Goal: Information Seeking & Learning: Compare options

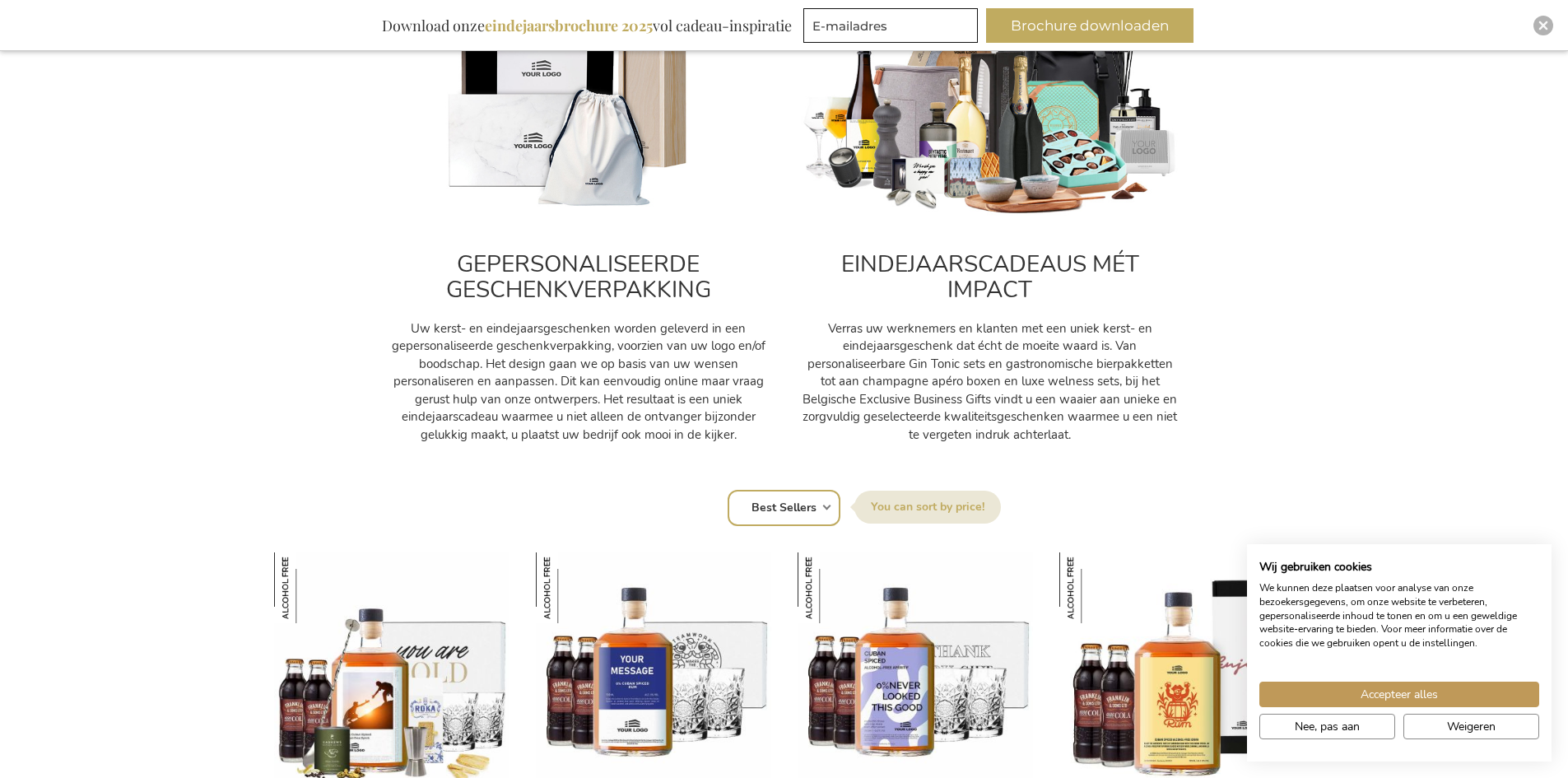
scroll to position [823, 0]
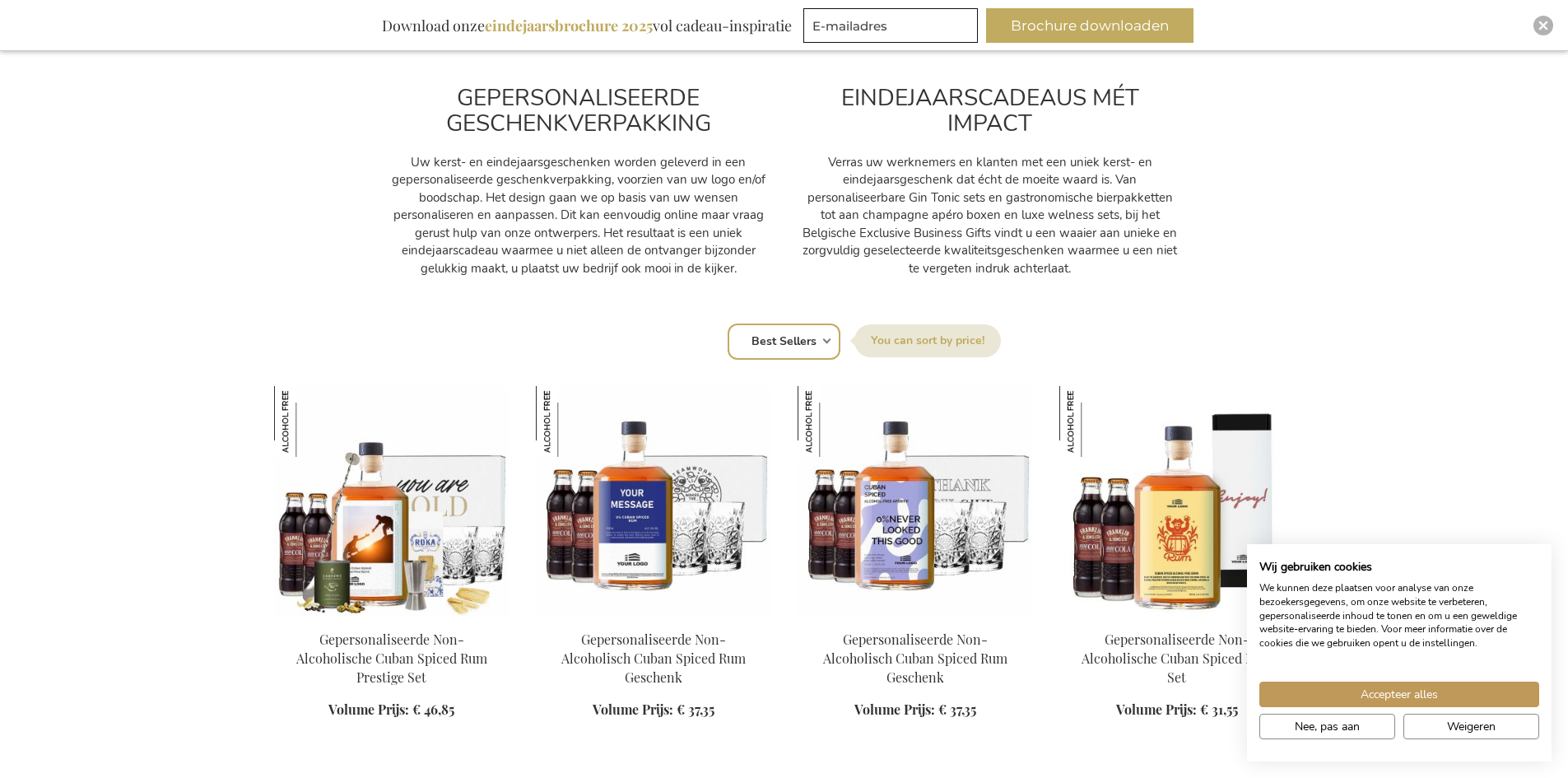
click at [808, 349] on select "Positie Best Sellers Meest bekeken Nieuw Biggest Saving Price: low to high Pric…" at bounding box center [784, 341] width 113 height 36
select select "price_asc"
click at [728, 323] on select "Positie Best Sellers Meest bekeken Nieuw Biggest Saving Price: low to high Pric…" at bounding box center [784, 341] width 113 height 36
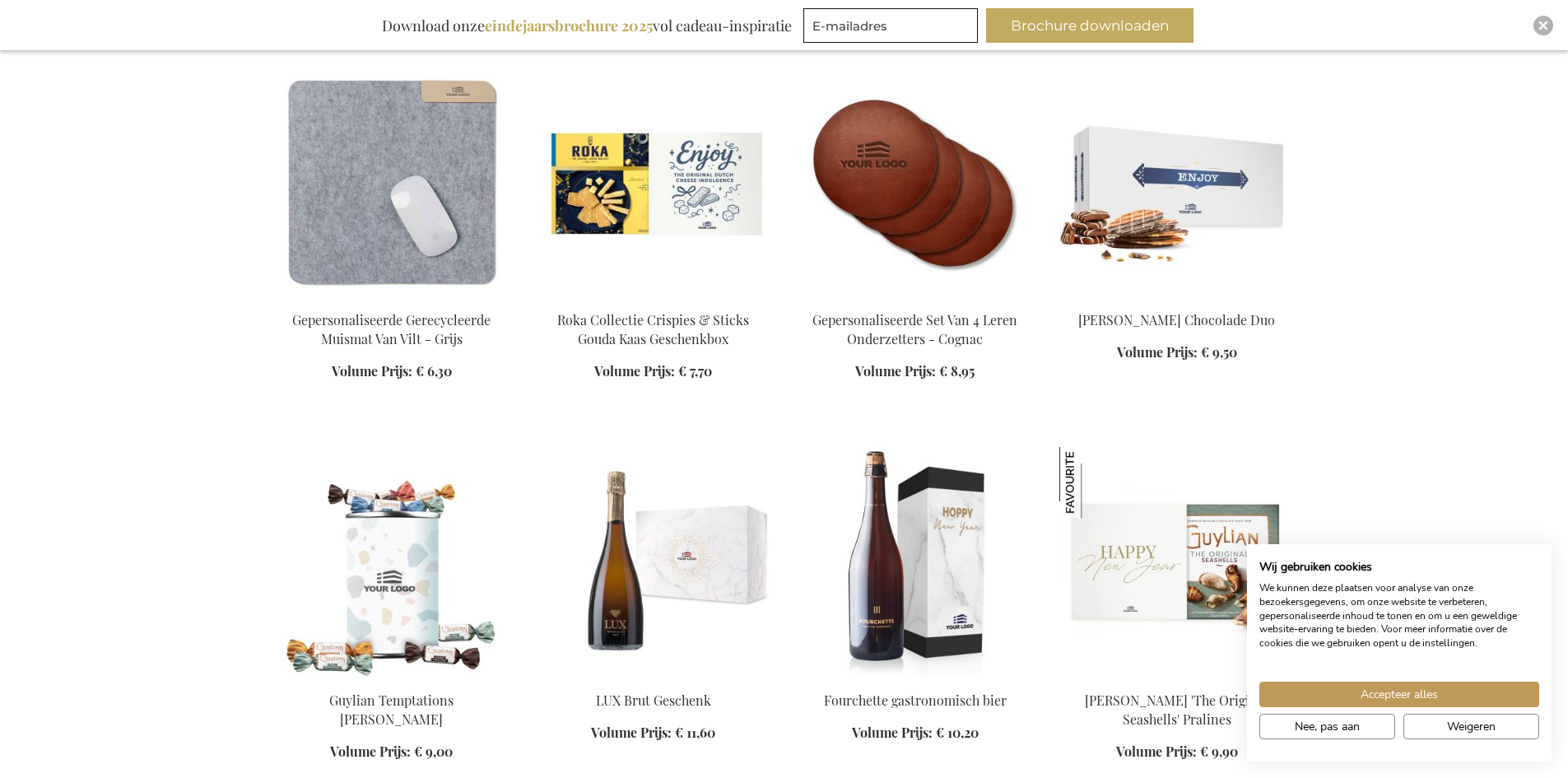
scroll to position [1153, 0]
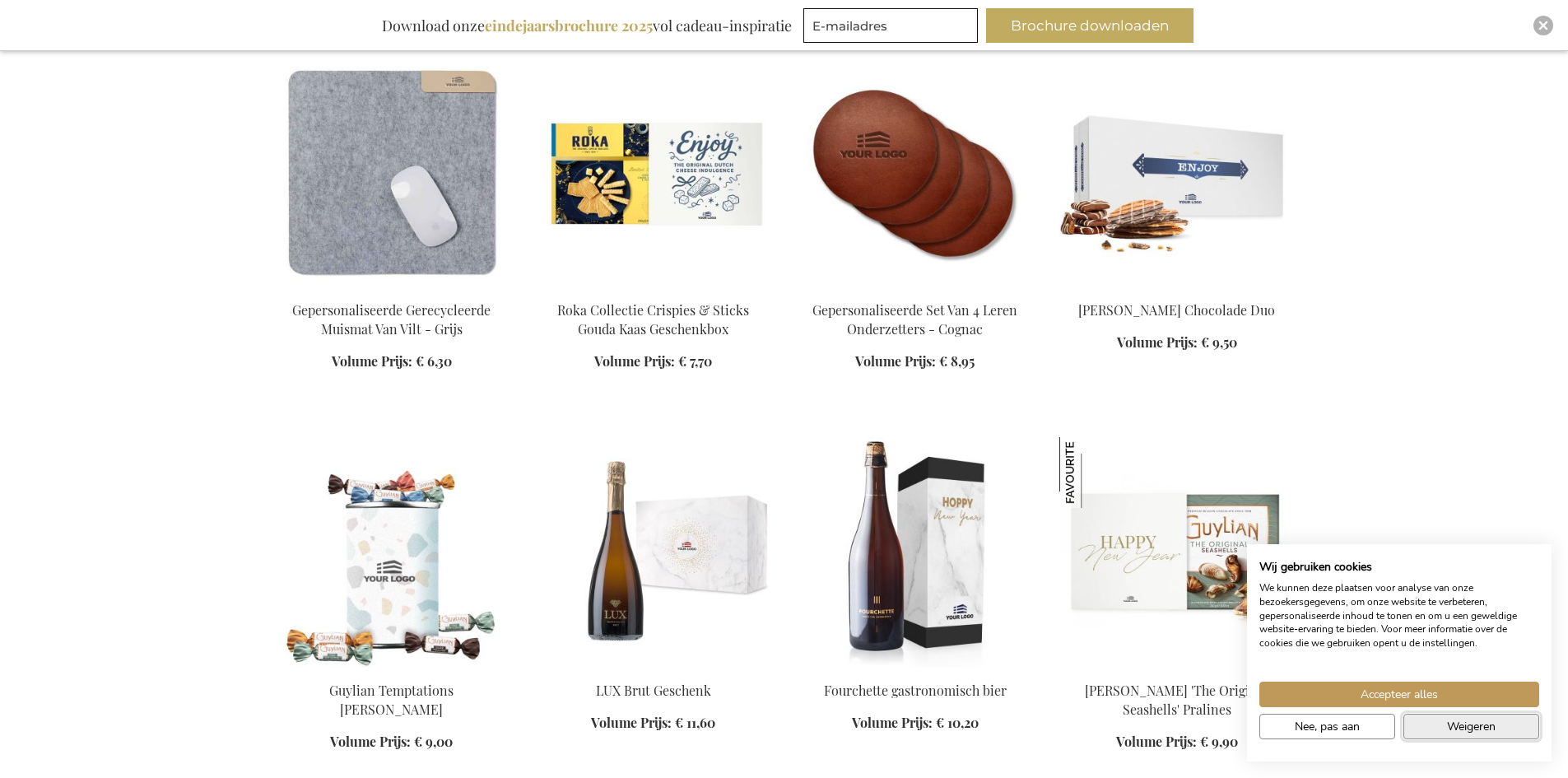
click at [1494, 728] on span "Weigeren" at bounding box center [1472, 726] width 49 height 17
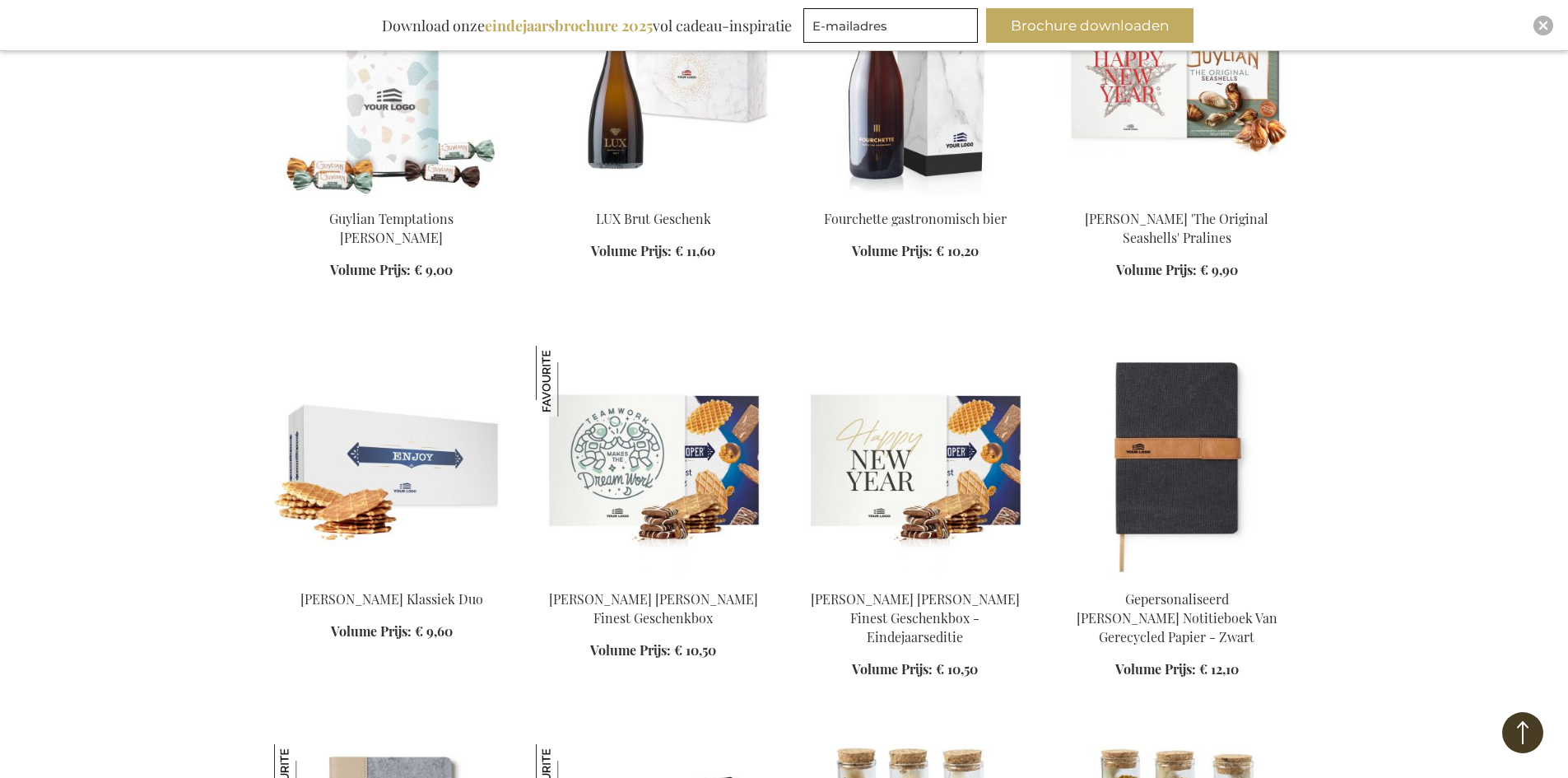
scroll to position [1729, 0]
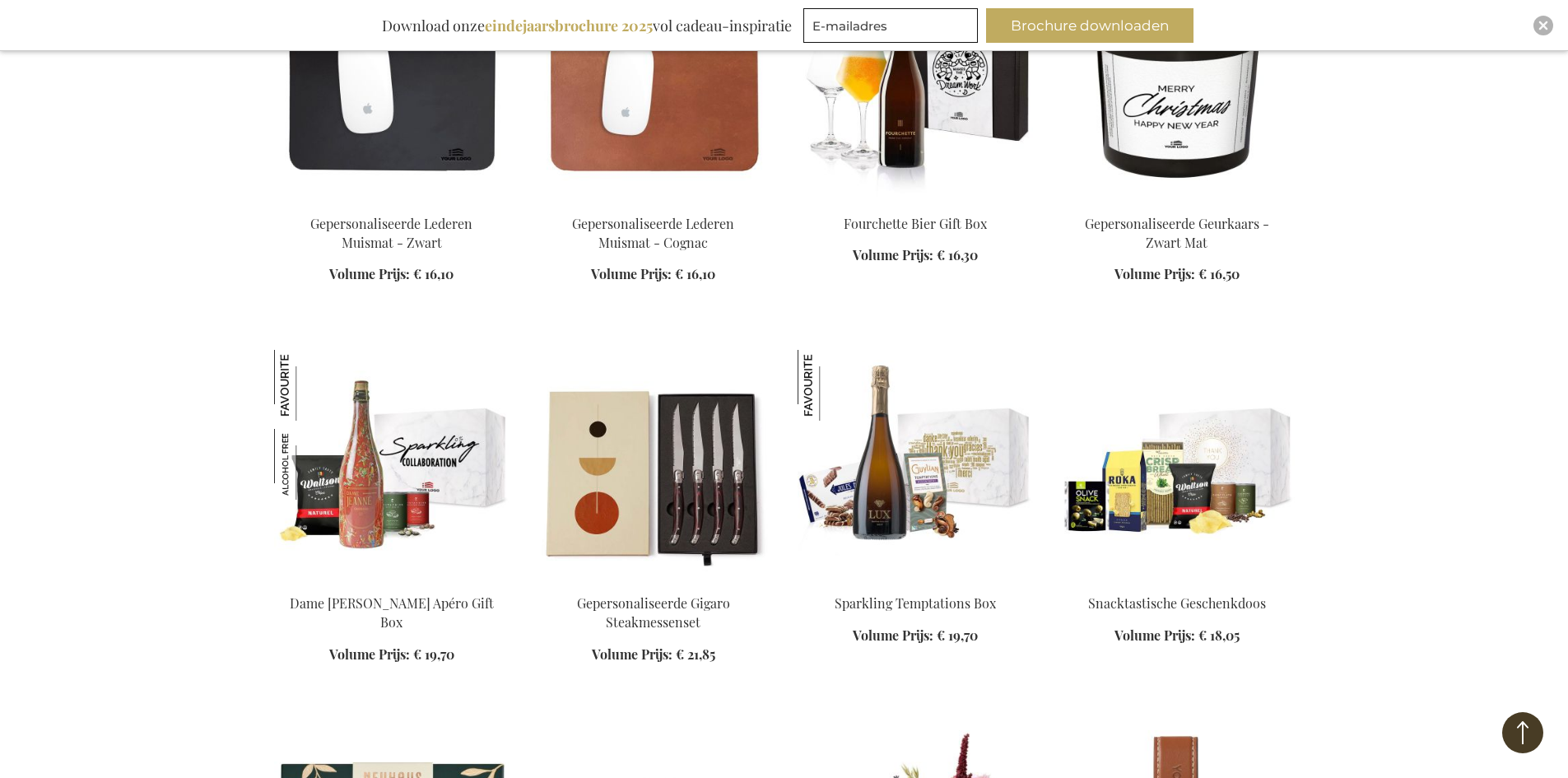
scroll to position [3211, 0]
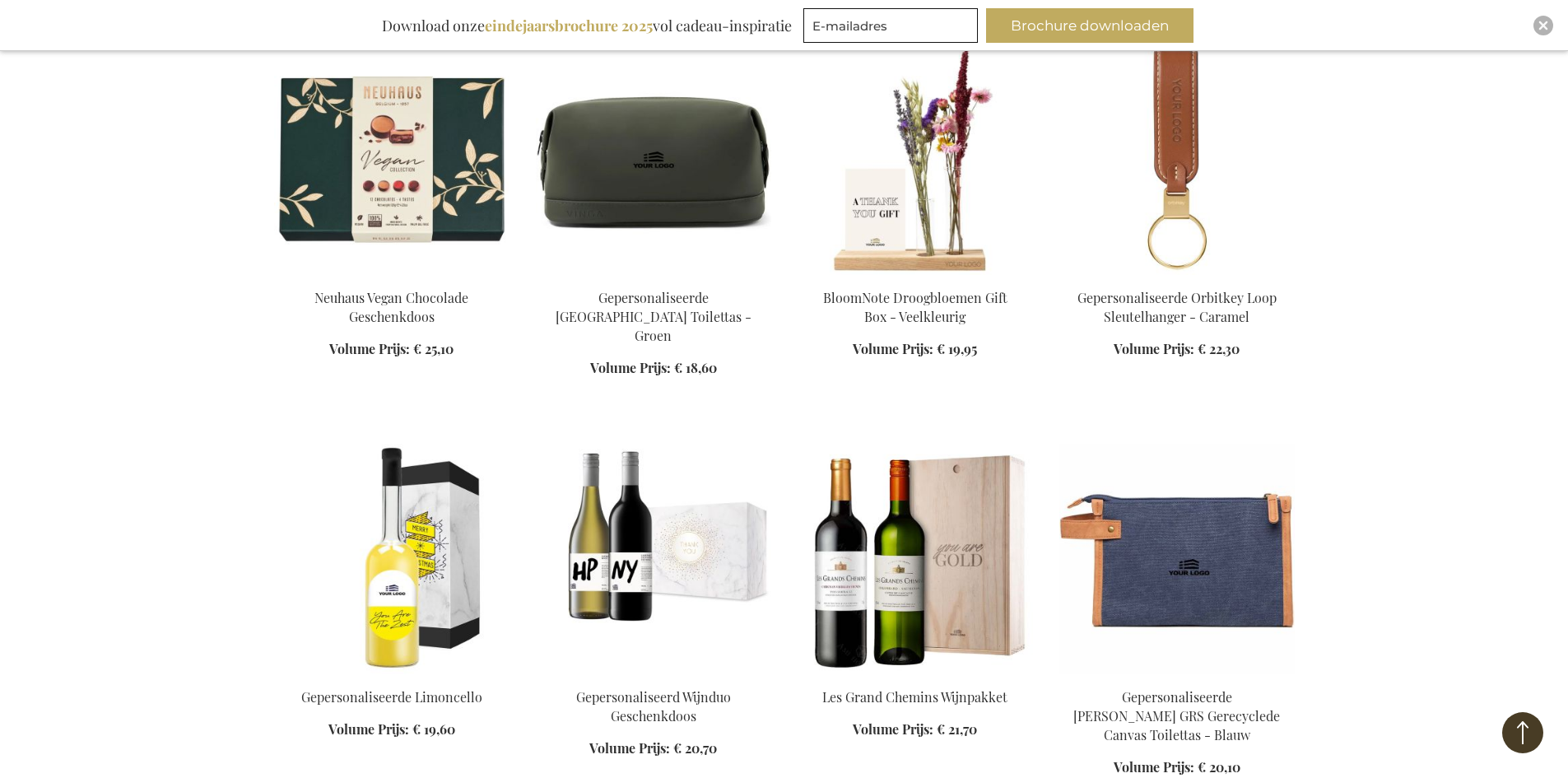
scroll to position [3870, 0]
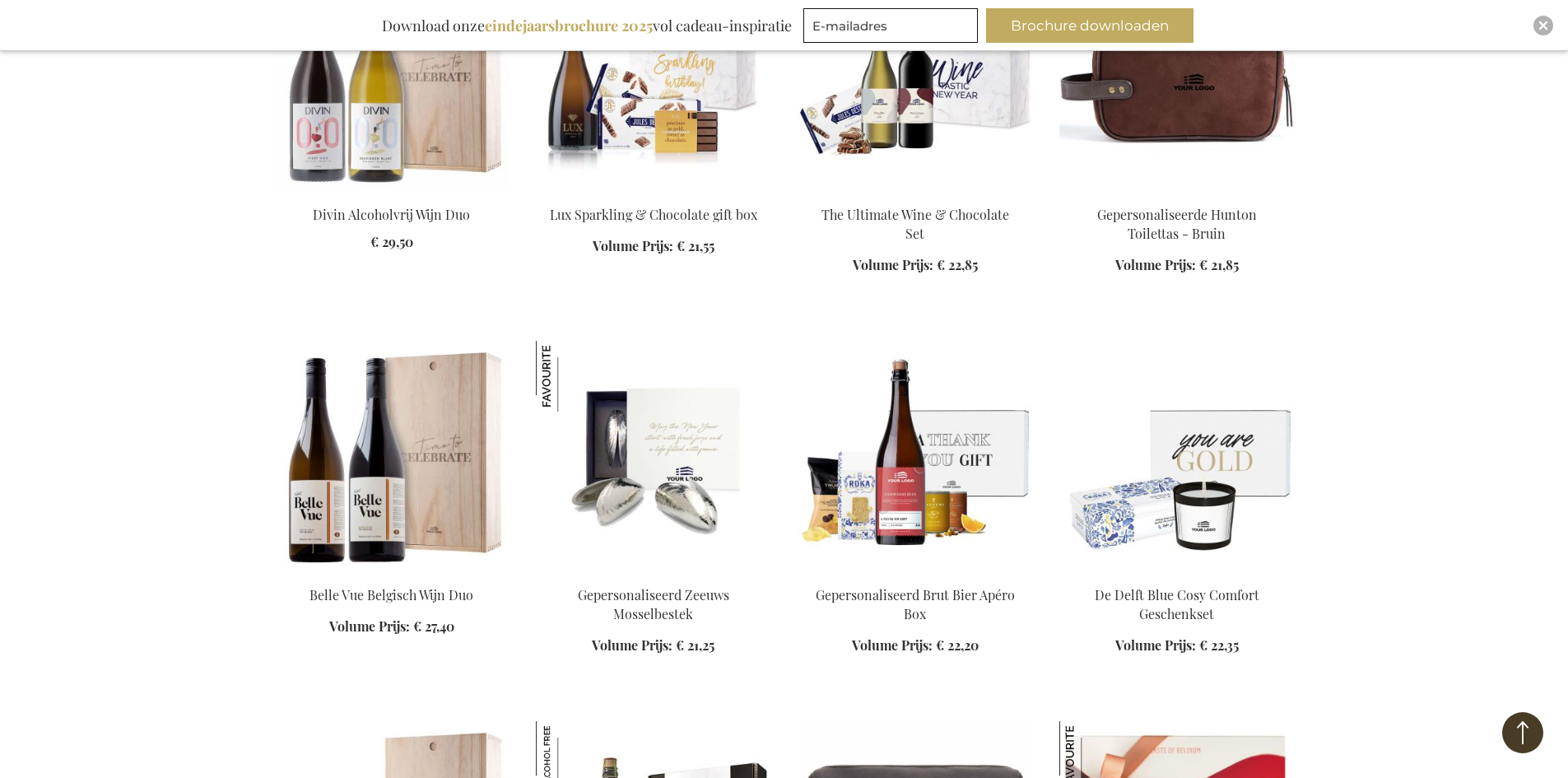
scroll to position [4859, 0]
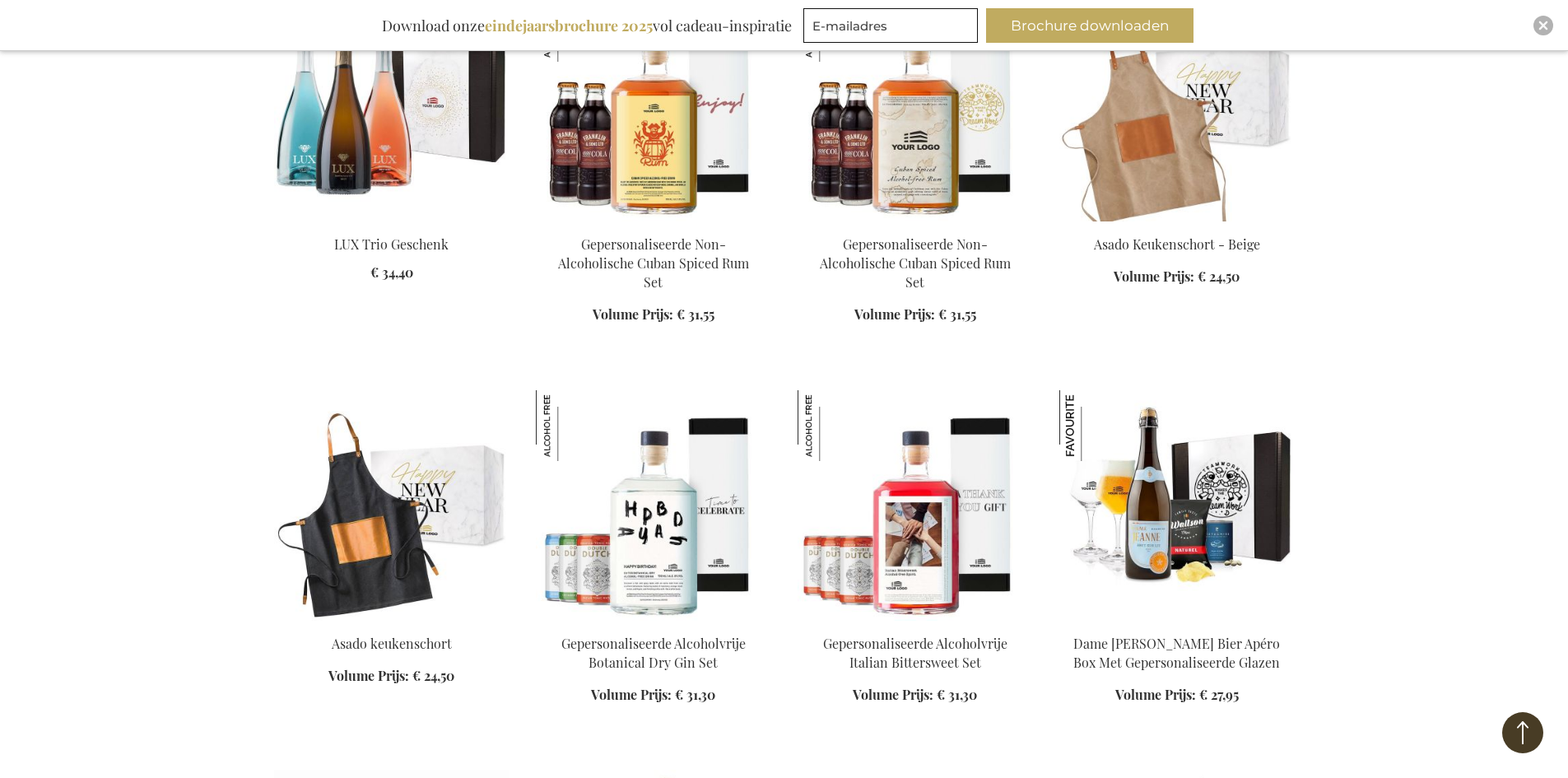
scroll to position [6258, 0]
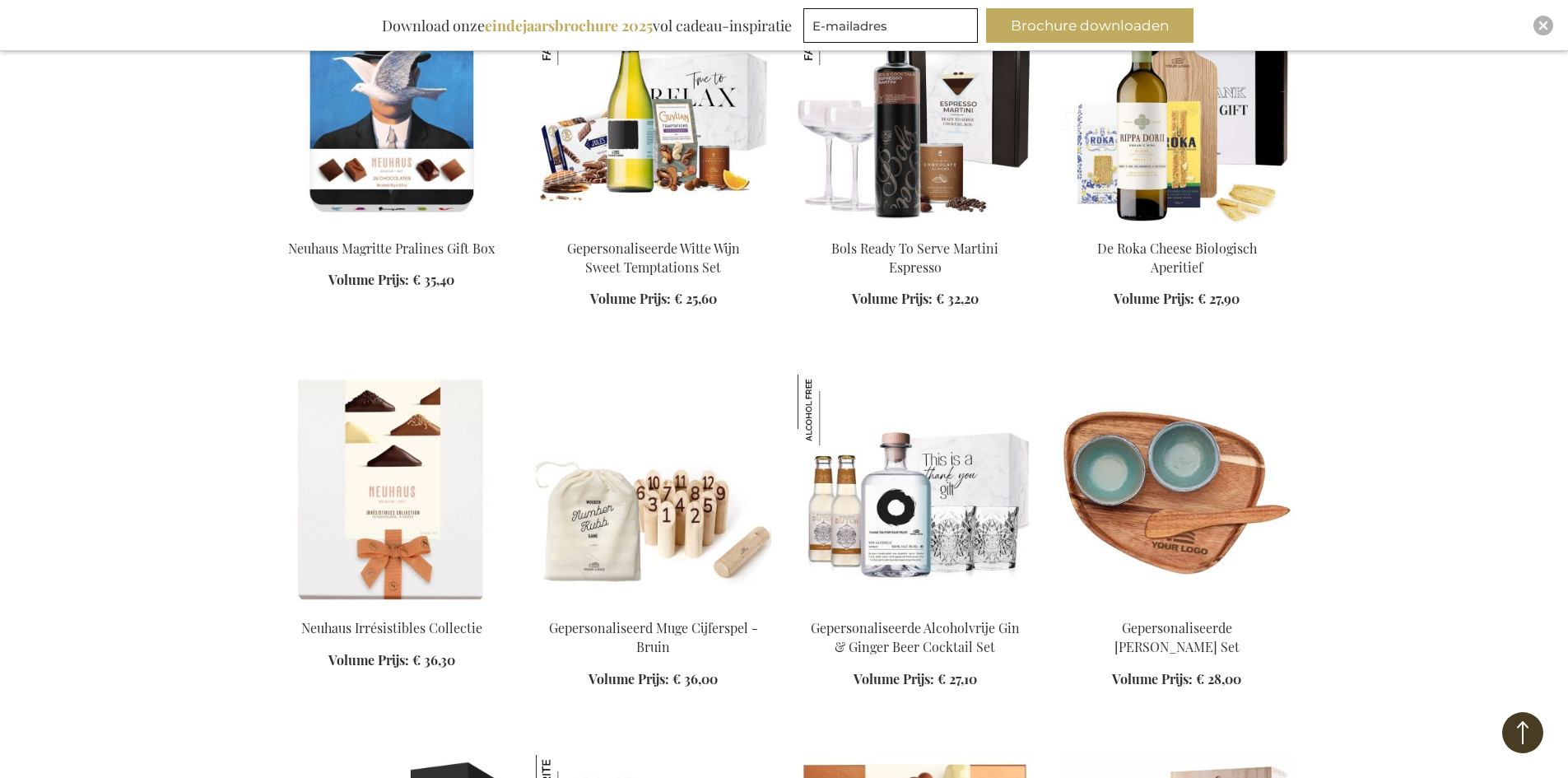
scroll to position [7823, 0]
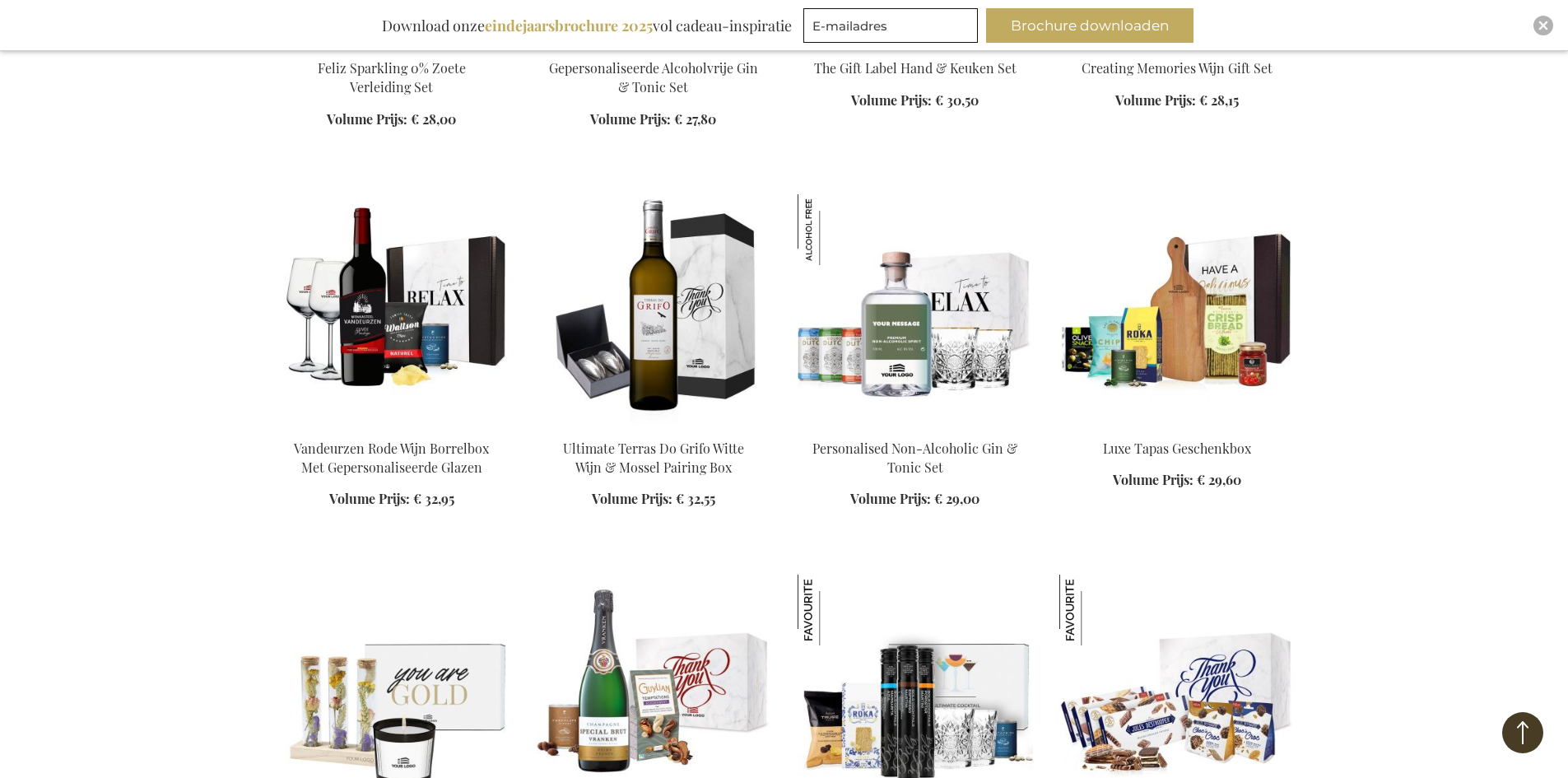
scroll to position [9223, 0]
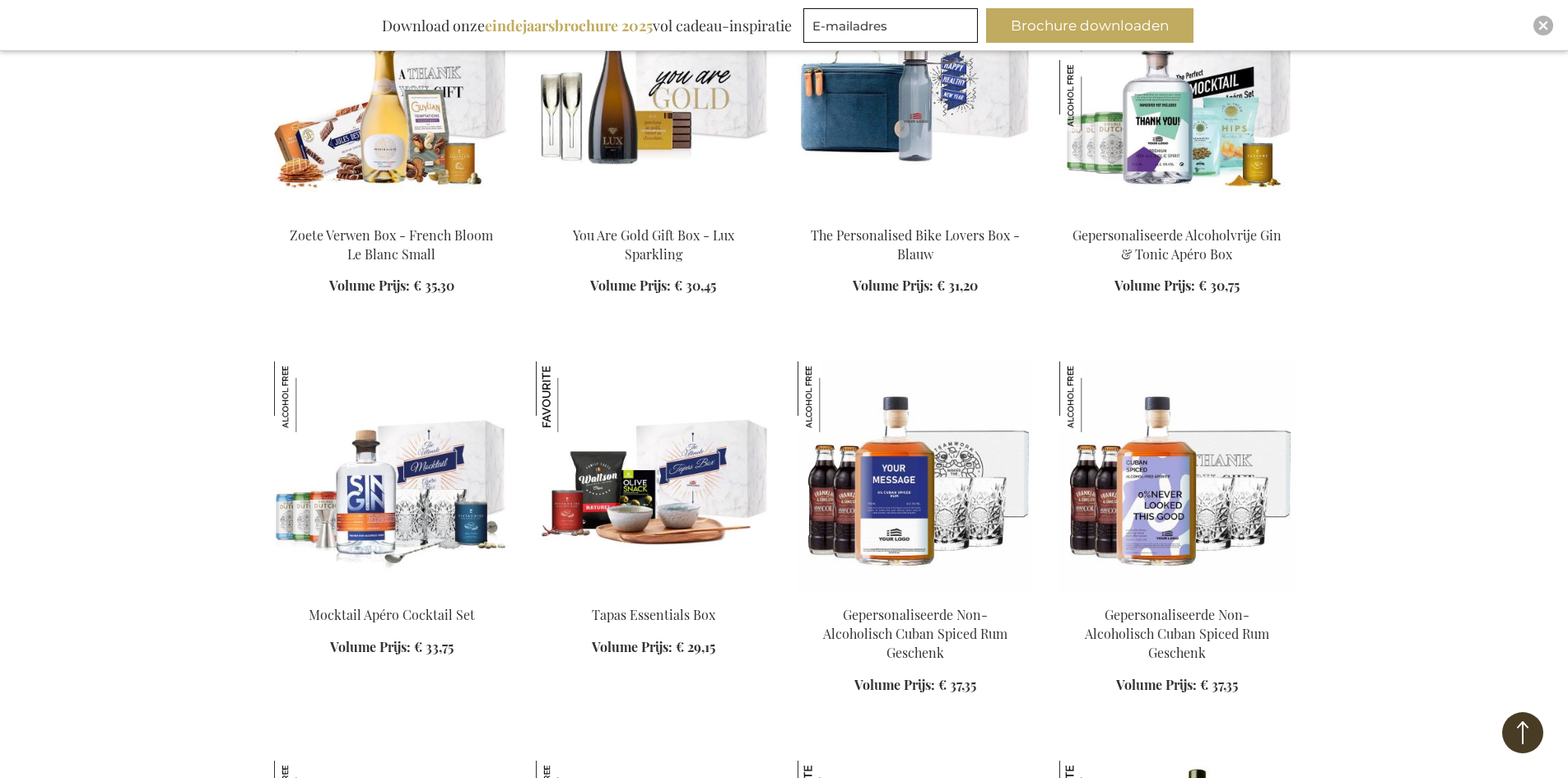
scroll to position [10129, 0]
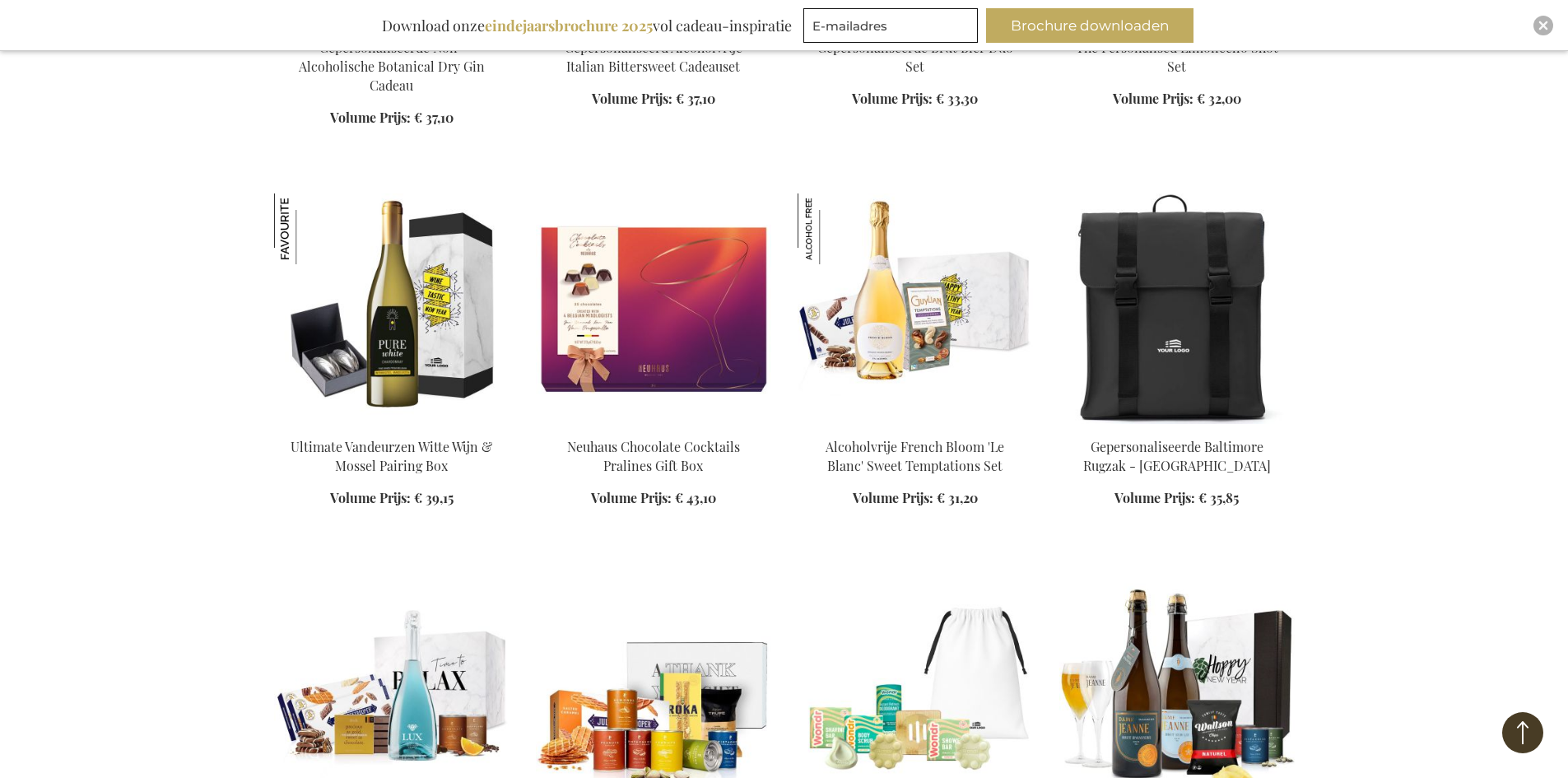
scroll to position [11281, 0]
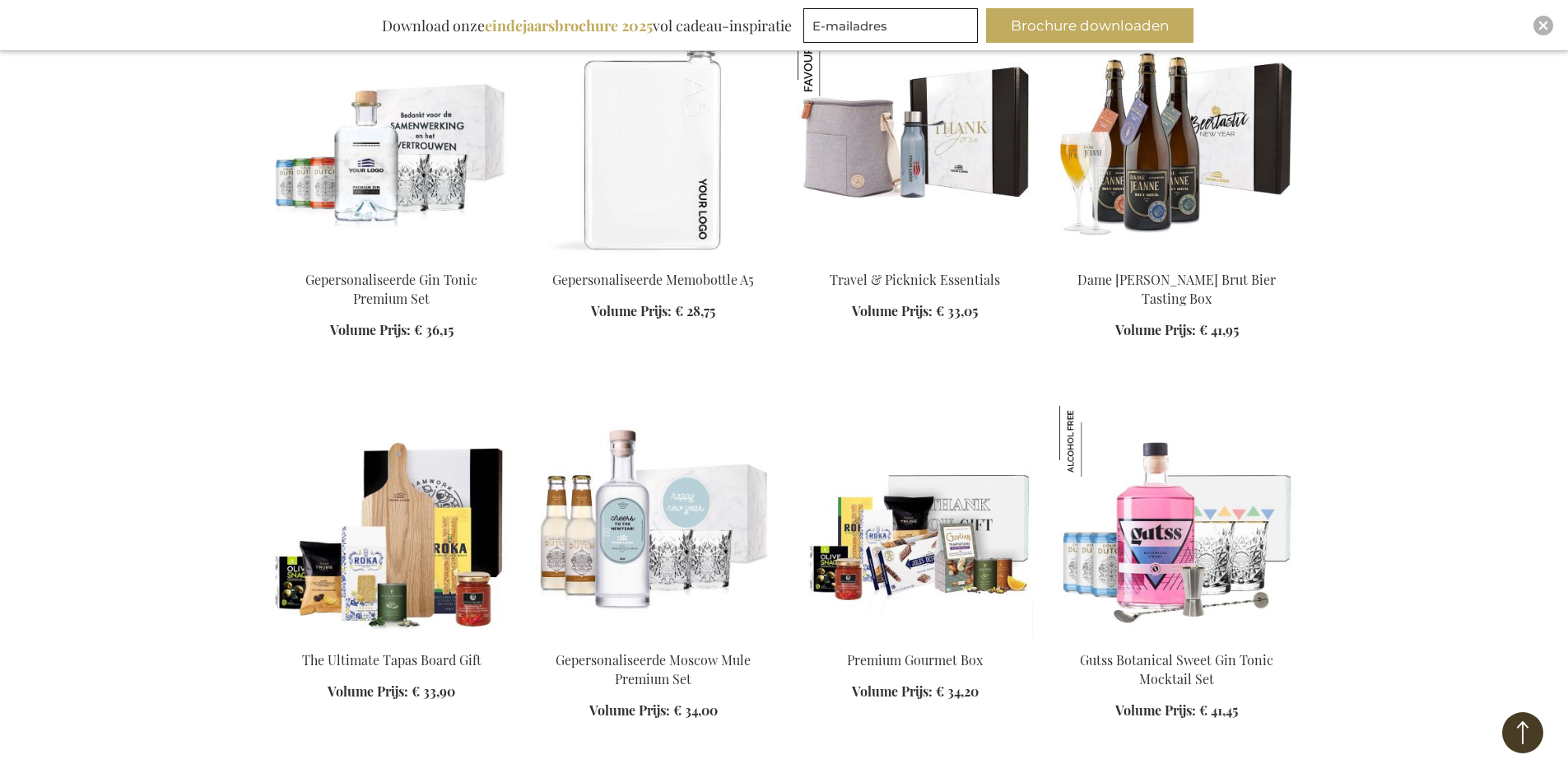
scroll to position [12022, 0]
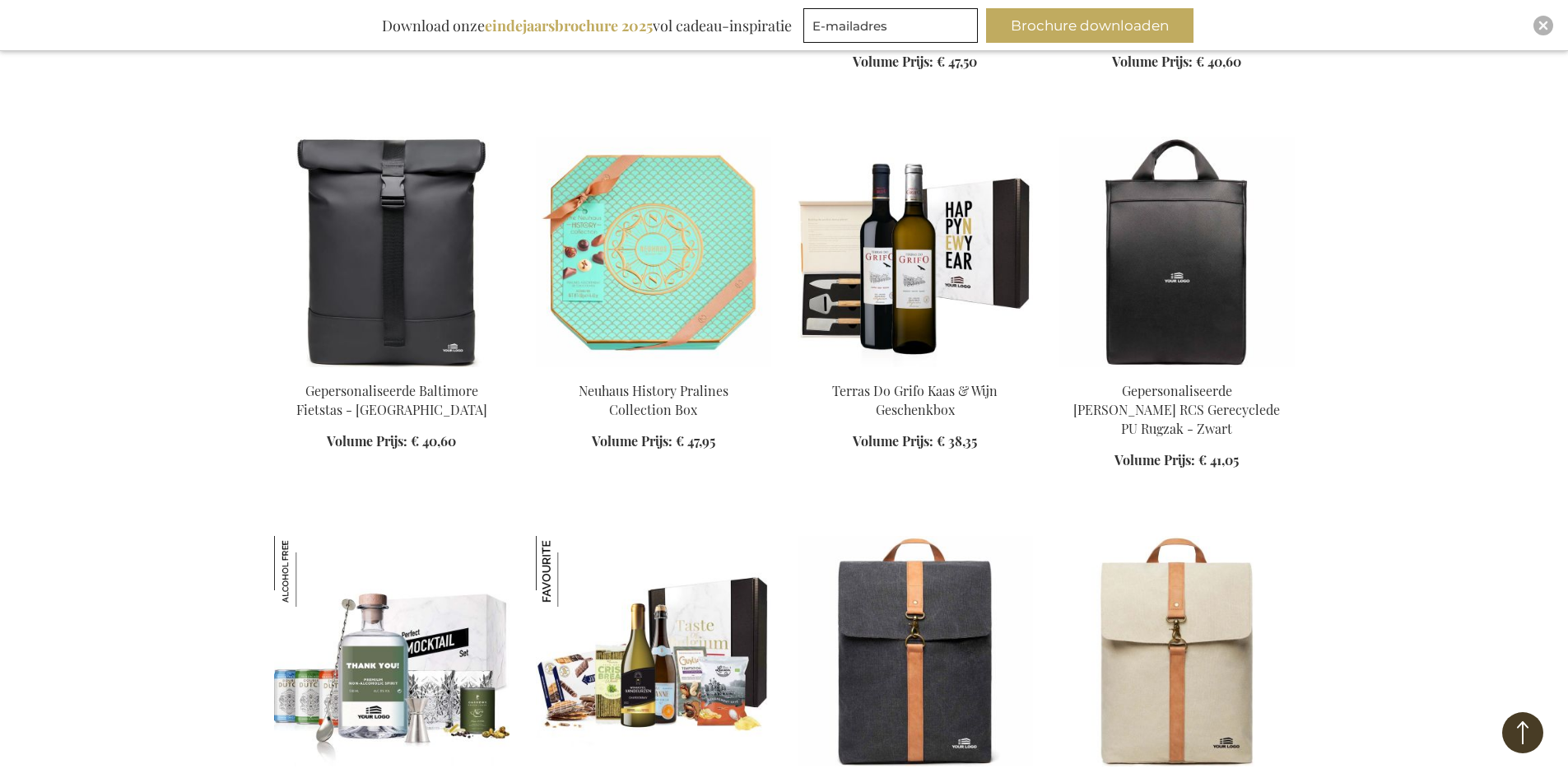
scroll to position [13833, 0]
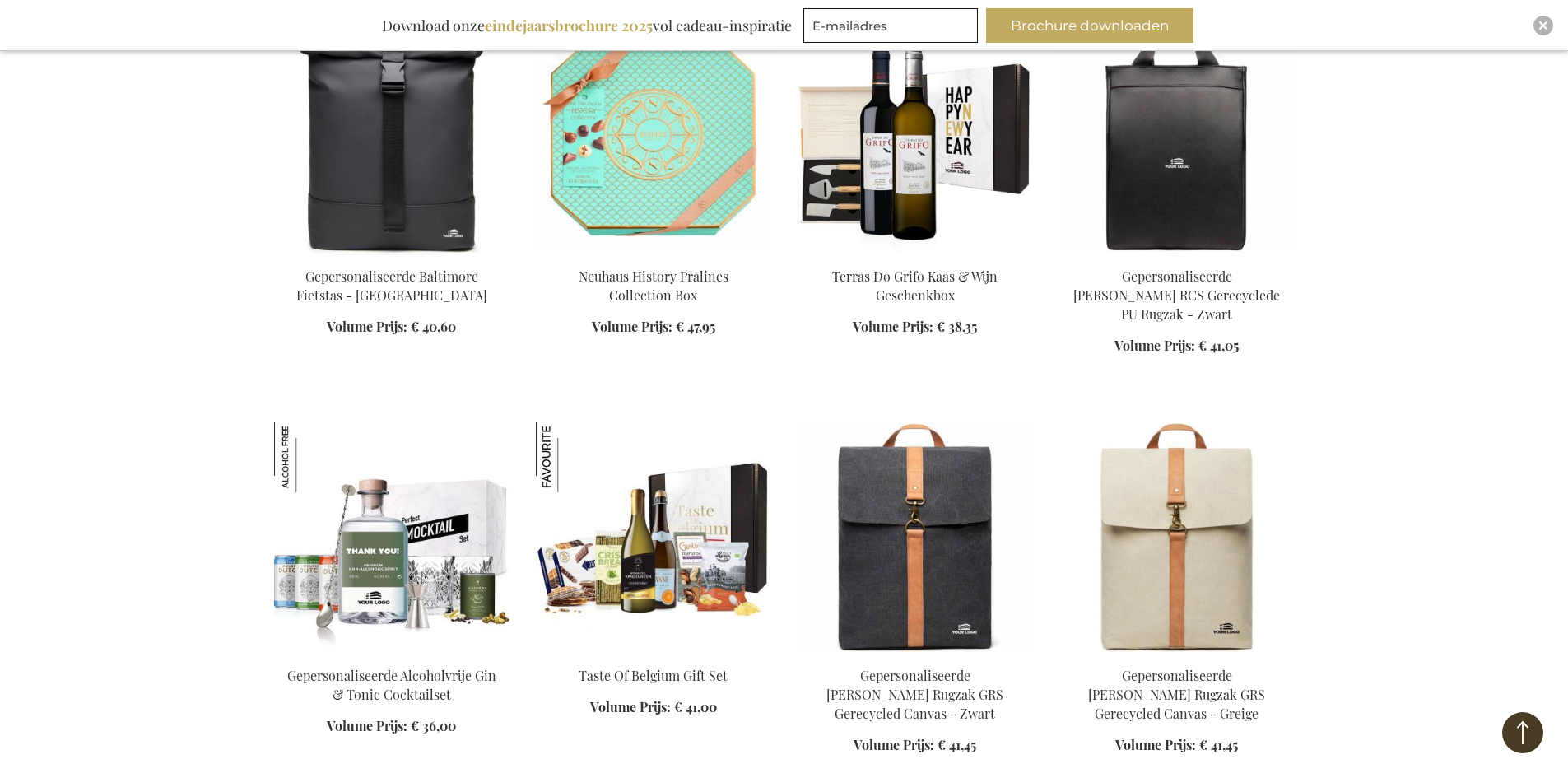
scroll to position [13916, 0]
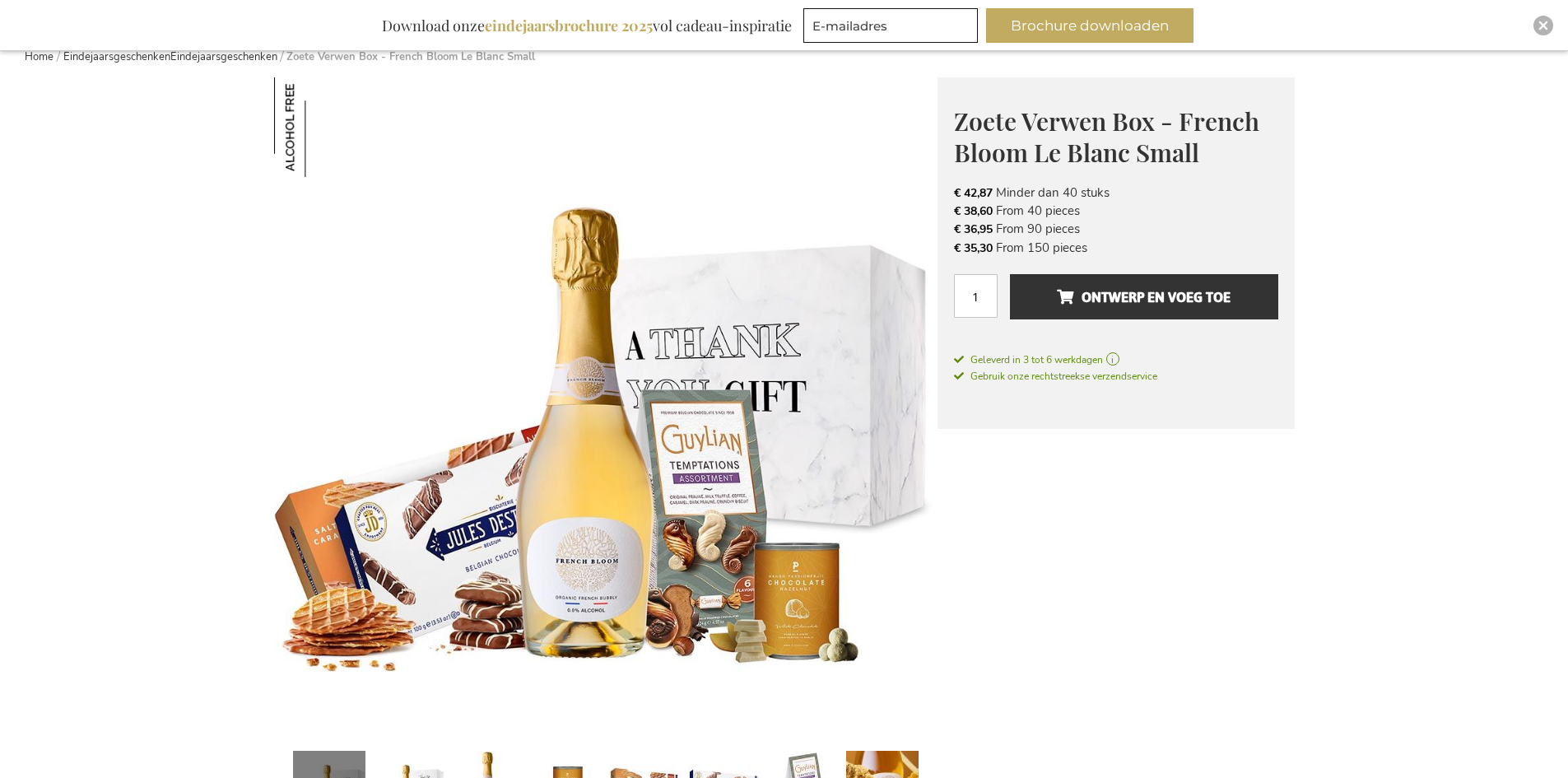
scroll to position [164, 0]
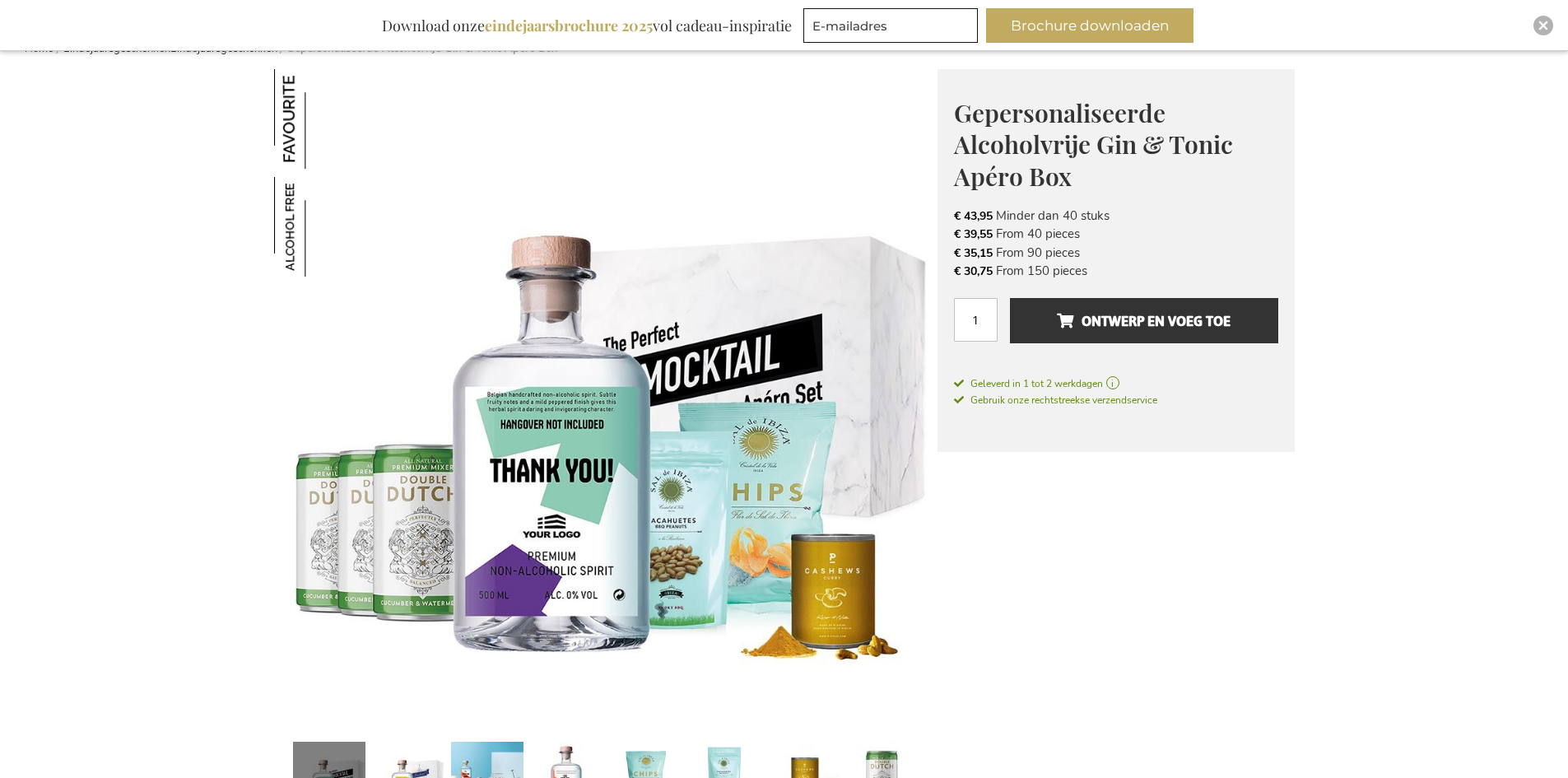
scroll to position [247, 0]
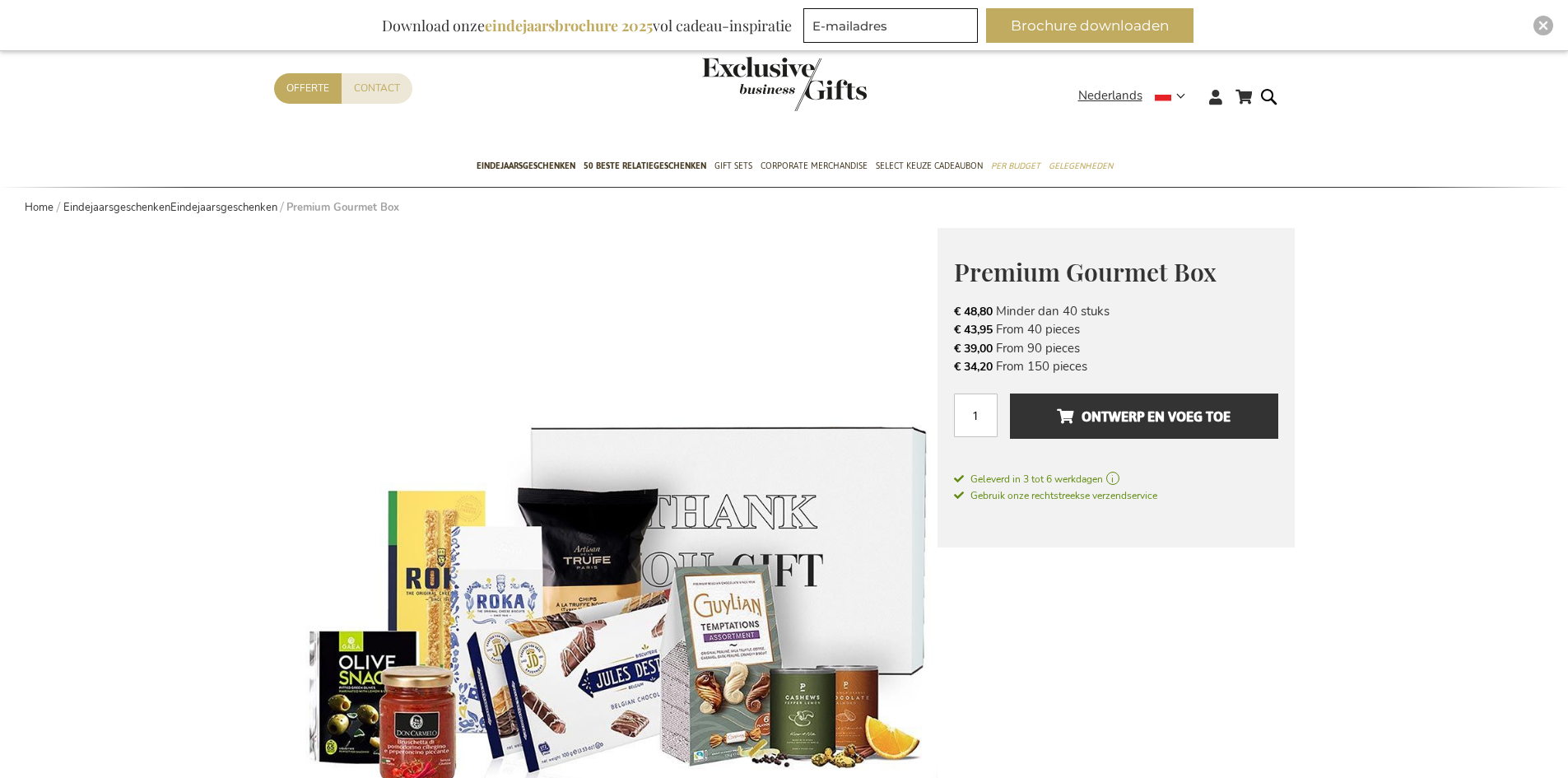
scroll to position [83, 0]
